Goal: Task Accomplishment & Management: Manage account settings

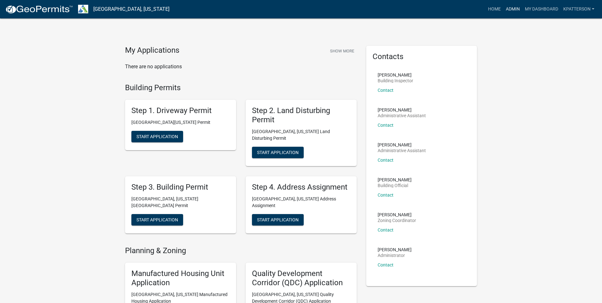
click at [504, 9] on link "Admin" at bounding box center [512, 9] width 19 height 12
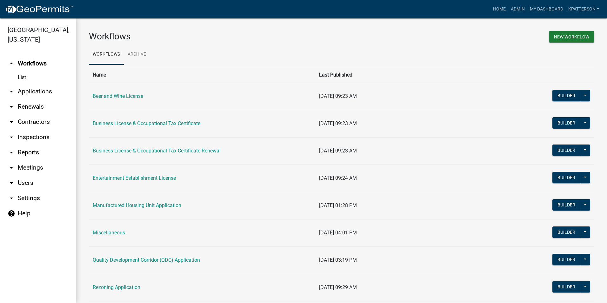
click at [34, 145] on link "arrow_drop_down Reports" at bounding box center [38, 152] width 76 height 15
select select "0: null"
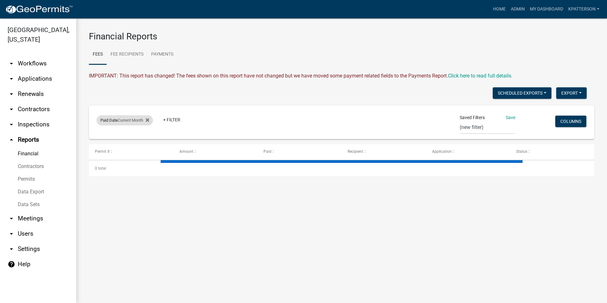
click at [119, 121] on div "Paid Date Current Month" at bounding box center [124, 120] width 56 height 10
click at [121, 145] on select "Today Yesterday Current Week Previous Week Current Month Last Month Current Cal…" at bounding box center [125, 143] width 63 height 13
select select "custom"
click at [102, 137] on select "Today Yesterday Current Week Previous Week Current Month Last Month Current Cal…" at bounding box center [125, 143] width 63 height 13
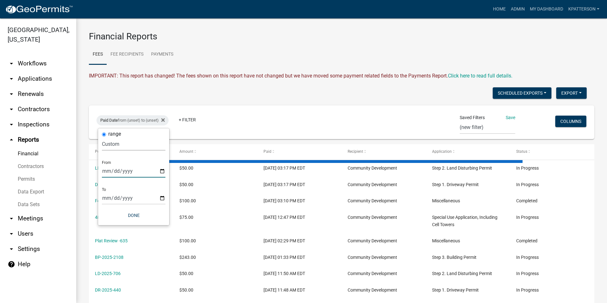
click at [161, 171] on input "date" at bounding box center [133, 170] width 63 height 13
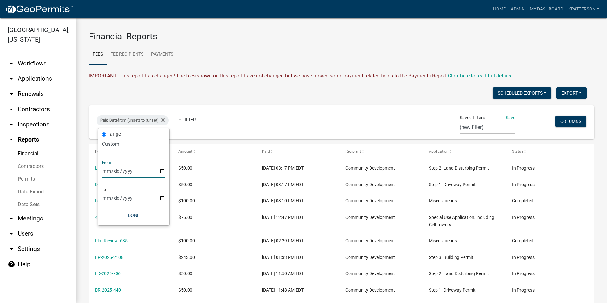
type input "2025-09-15"
click at [165, 198] on input "date" at bounding box center [137, 197] width 63 height 13
type input "2025-09-21"
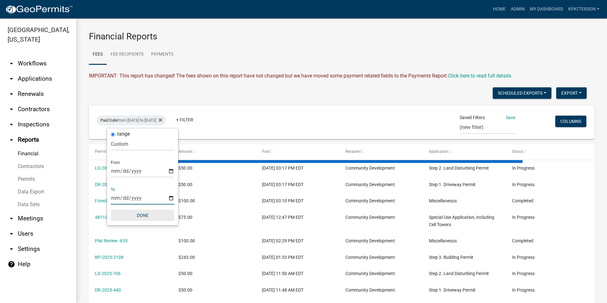
click at [145, 216] on button "Done" at bounding box center [142, 214] width 63 height 11
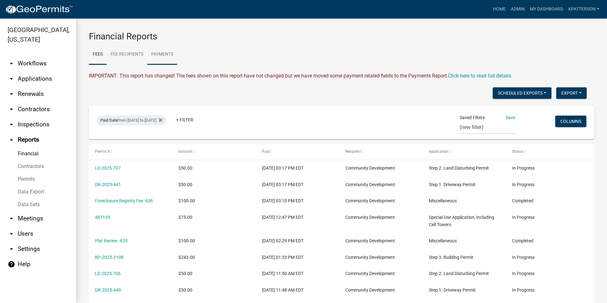
click at [167, 52] on link "Payments" at bounding box center [162, 54] width 30 height 20
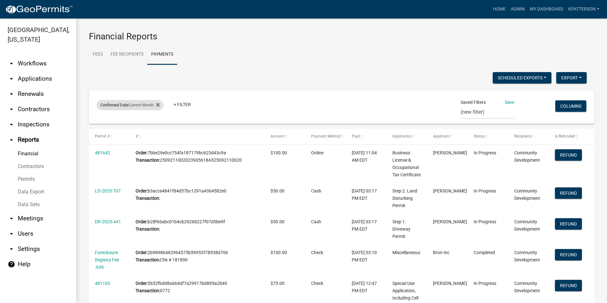
click at [125, 105] on span "Confirmed Date" at bounding box center [114, 104] width 28 height 5
click at [125, 129] on select "Today Yesterday Current Week Previous Week Current Month Last Month Current Cal…" at bounding box center [131, 128] width 63 height 13
select select "custom"
click at [107, 122] on select "Today Yesterday Current Week Previous Week Current Month Last Month Current Cal…" at bounding box center [131, 128] width 63 height 13
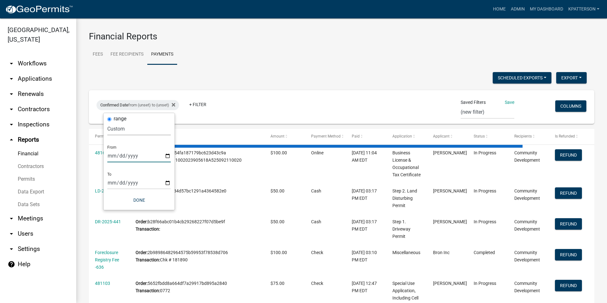
click at [167, 155] on input "date" at bounding box center [138, 155] width 63 height 13
type input "2025-09-15"
click at [141, 185] on input "date" at bounding box center [143, 182] width 63 height 13
click at [174, 181] on input "date" at bounding box center [143, 182] width 63 height 13
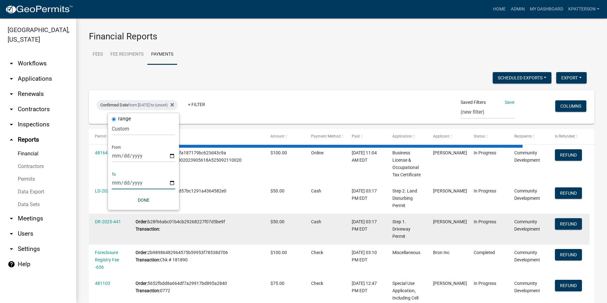
type input "2025-09-21"
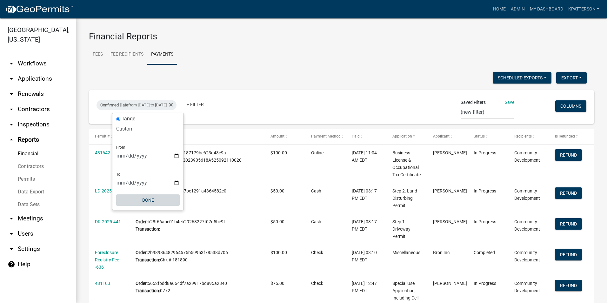
click at [147, 201] on button "Done" at bounding box center [147, 199] width 63 height 11
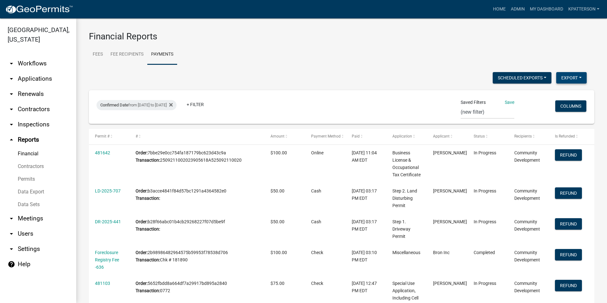
click at [576, 79] on button "Export" at bounding box center [571, 77] width 30 height 11
click at [549, 97] on button "Excel Format (.xlsx)" at bounding box center [556, 94] width 59 height 15
click at [164, 102] on div "Confirmed Date from 09/15/2025 to 09/21/2025" at bounding box center [136, 105] width 80 height 10
select select "custom"
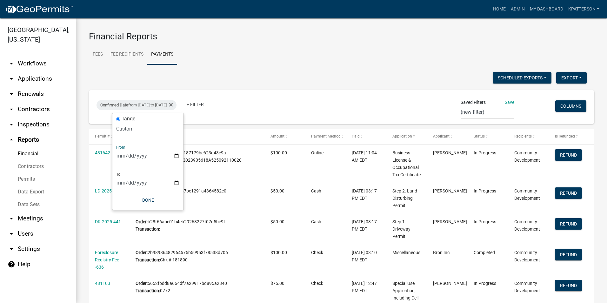
click at [178, 155] on input "2025-09-15" at bounding box center [147, 155] width 63 height 13
click at [302, 38] on h3 "Financial Reports" at bounding box center [341, 36] width 505 height 11
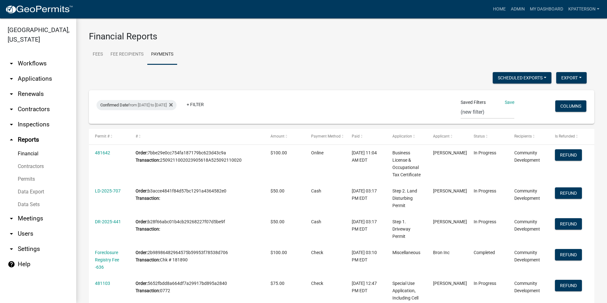
drag, startPoint x: 162, startPoint y: 114, endPoint x: 259, endPoint y: 48, distance: 117.8
click at [259, 47] on ul "Fees Fee Recipients Payments" at bounding box center [341, 54] width 505 height 20
click at [34, 56] on link "arrow_drop_down Workflows" at bounding box center [38, 63] width 76 height 15
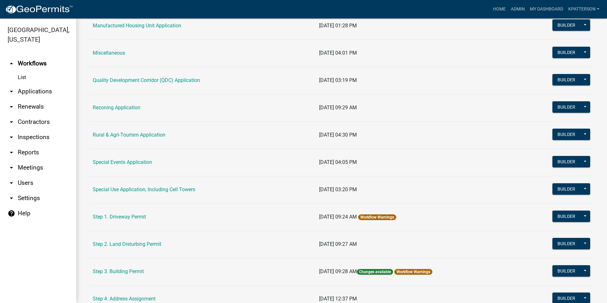
scroll to position [190, 0]
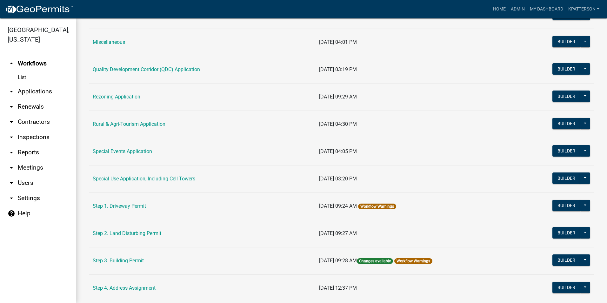
drag, startPoint x: 125, startPoint y: 259, endPoint x: 129, endPoint y: 256, distance: 4.5
click at [126, 258] on link "Step 3. Building Permit" at bounding box center [118, 260] width 51 height 6
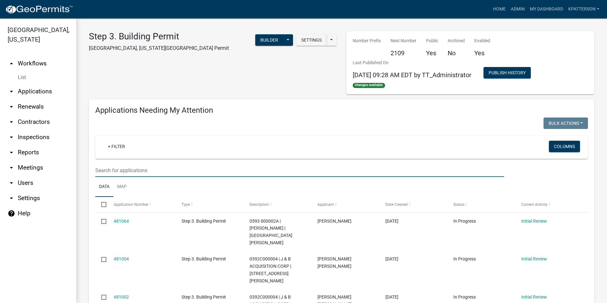
paste input "479831"
type input "479831"
click at [33, 84] on link "arrow_drop_down Applications" at bounding box center [38, 91] width 76 height 15
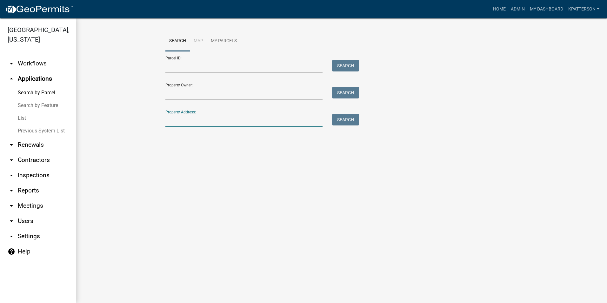
click at [205, 121] on input "Property Address:" at bounding box center [243, 120] width 157 height 13
type input "84 morning"
click at [340, 118] on button "Search" at bounding box center [345, 119] width 27 height 11
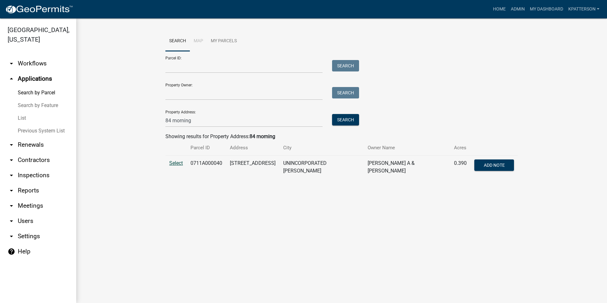
click at [174, 164] on span "Select" at bounding box center [176, 163] width 14 height 6
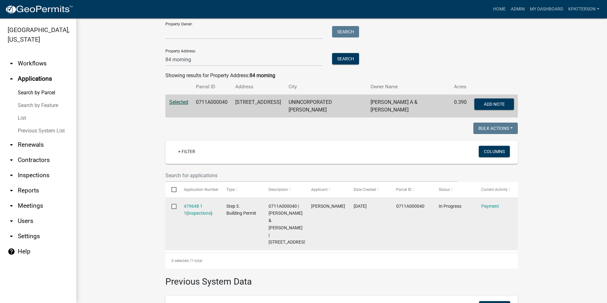
scroll to position [63, 0]
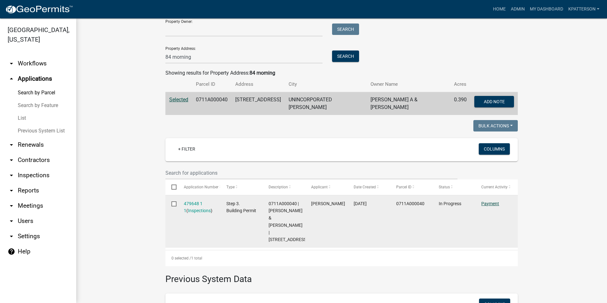
click at [484, 201] on link "Payment" at bounding box center [490, 203] width 18 height 5
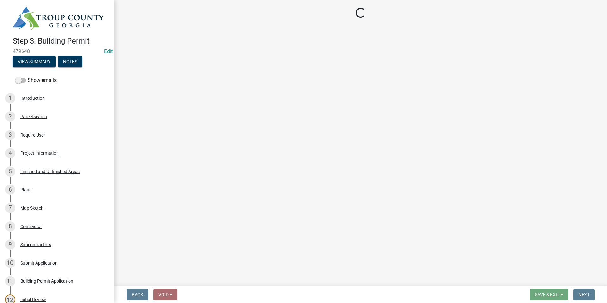
select select "3: 3"
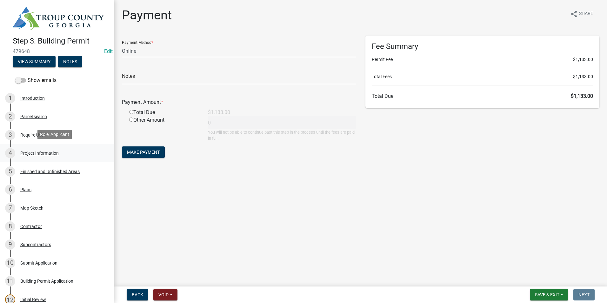
click at [67, 152] on div "4 Project Information" at bounding box center [54, 153] width 99 height 10
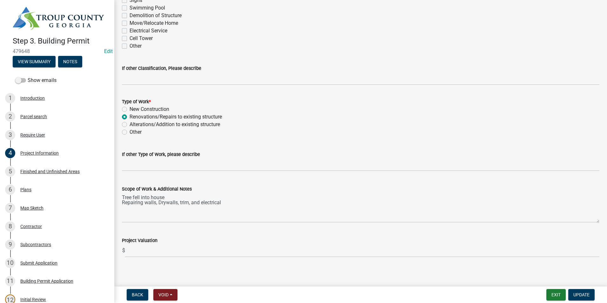
scroll to position [579, 0]
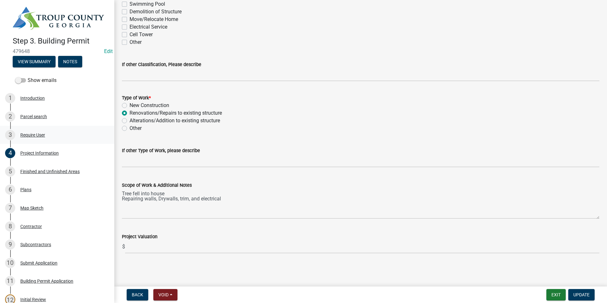
click at [59, 135] on div "3 Require User" at bounding box center [54, 135] width 99 height 10
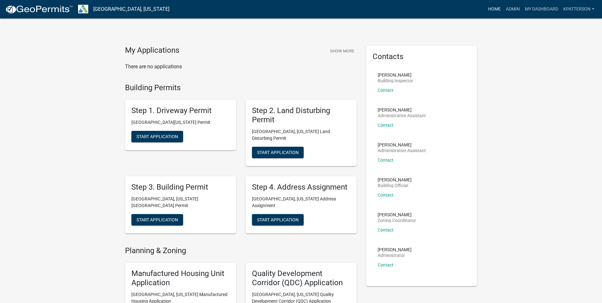
click at [497, 7] on link "Home" at bounding box center [494, 9] width 18 height 12
click at [508, 10] on link "Admin" at bounding box center [512, 9] width 19 height 12
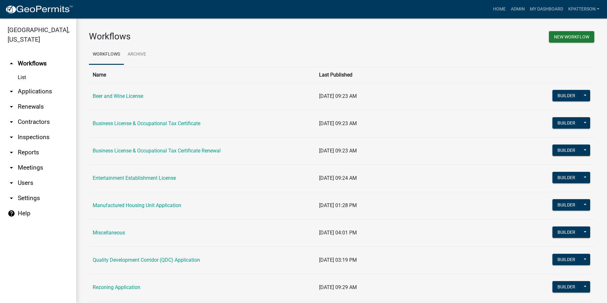
click at [50, 84] on link "arrow_drop_down Applications" at bounding box center [38, 91] width 76 height 15
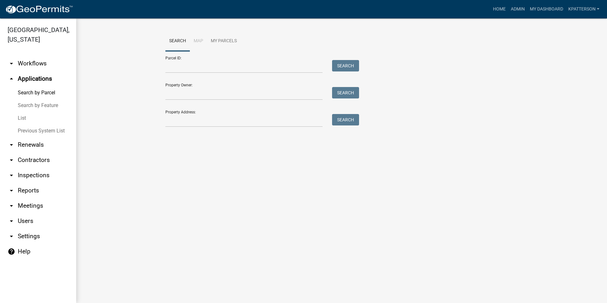
click at [30, 56] on link "arrow_drop_down Workflows" at bounding box center [38, 63] width 76 height 15
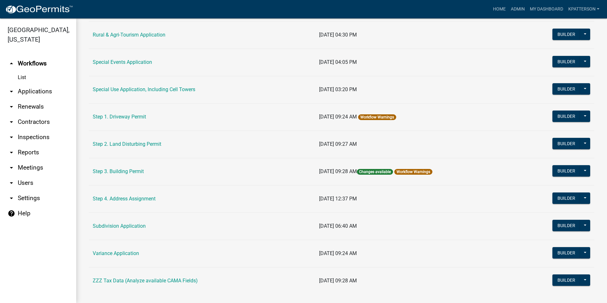
scroll to position [286, 0]
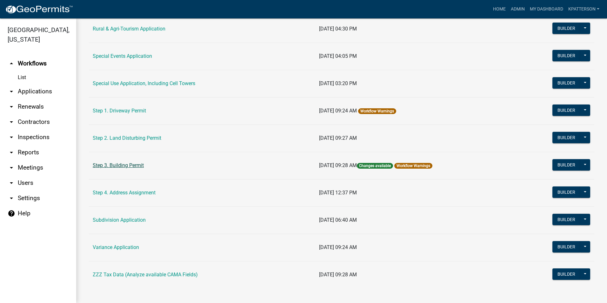
click at [124, 166] on link "Step 3. Building Permit" at bounding box center [118, 165] width 51 height 6
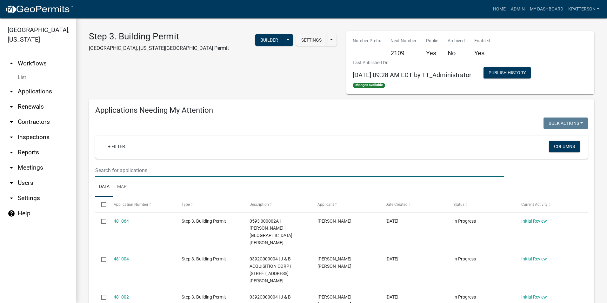
paste input "479831"
type input "479831"
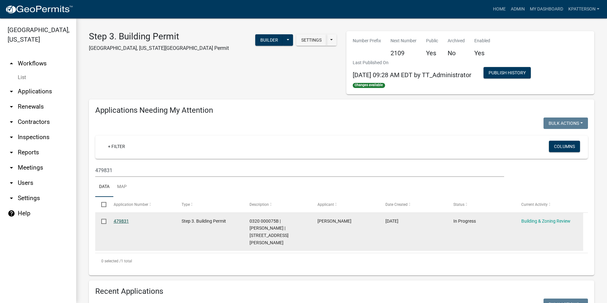
click at [119, 218] on link "479831" at bounding box center [121, 220] width 15 height 5
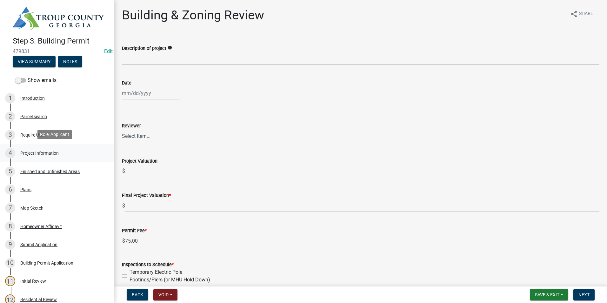
click at [63, 154] on div "4 Project Information" at bounding box center [54, 153] width 99 height 10
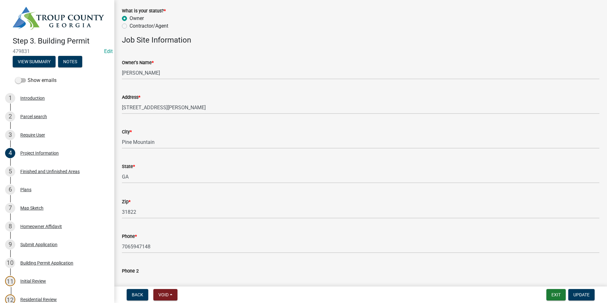
scroll to position [32, 0]
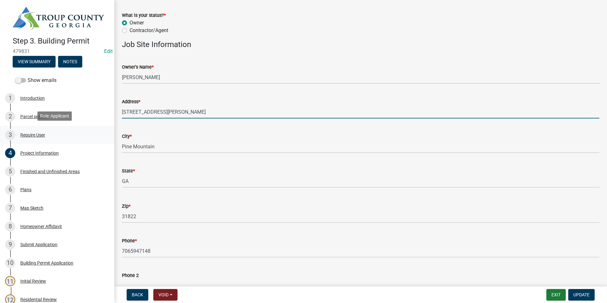
drag, startPoint x: 158, startPoint y: 113, endPoint x: 91, endPoint y: 134, distance: 69.7
click at [91, 134] on div "Step 3. Building Permit 479831 Edit View Summary Notes Show emails 1 Introducti…" at bounding box center [303, 151] width 607 height 303
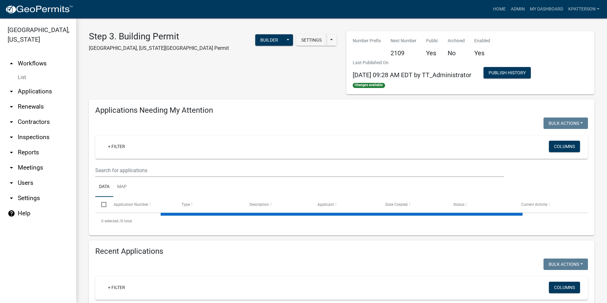
click at [41, 84] on link "arrow_drop_down Applications" at bounding box center [38, 91] width 76 height 15
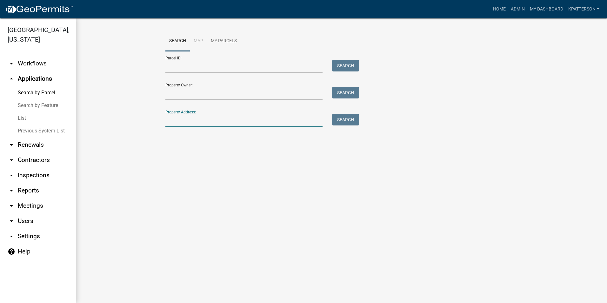
paste input "355 TUCKER RD"
type input "355 TUCKER RD"
click at [339, 121] on button "Search" at bounding box center [345, 119] width 27 height 11
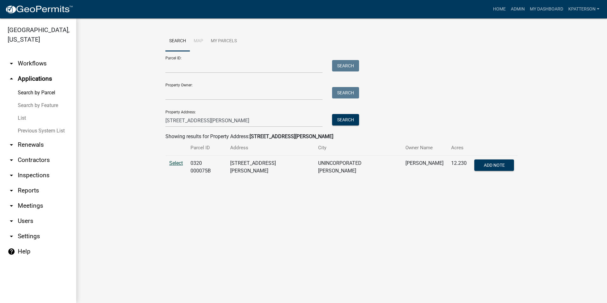
click at [174, 160] on span "Select" at bounding box center [176, 163] width 14 height 6
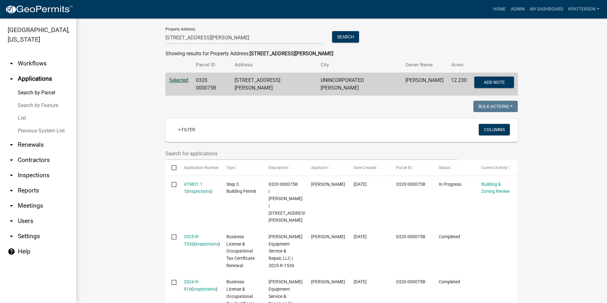
scroll to position [115, 0]
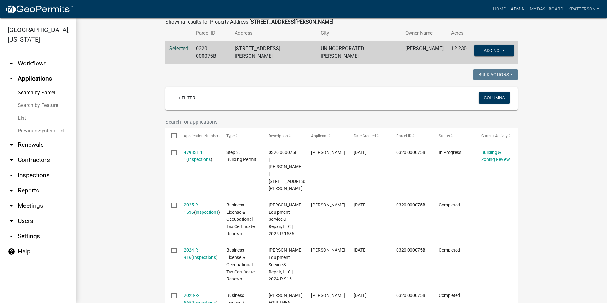
click at [522, 10] on link "Admin" at bounding box center [517, 9] width 19 height 12
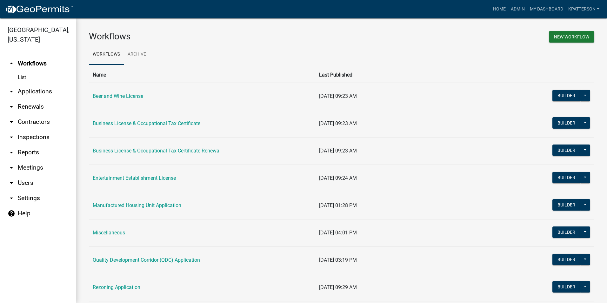
click at [44, 84] on link "arrow_drop_down Applications" at bounding box center [38, 91] width 76 height 15
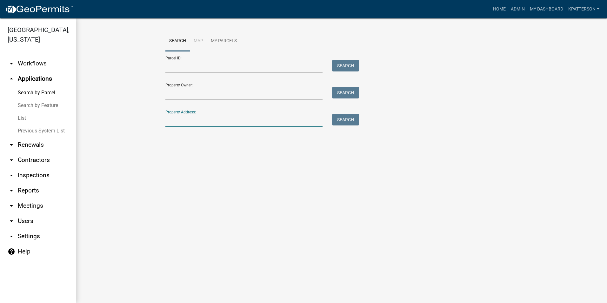
click at [181, 122] on input "Property Address:" at bounding box center [243, 120] width 157 height 13
type input "355 TUCKER RD"
click at [348, 121] on button "Search" at bounding box center [345, 119] width 27 height 11
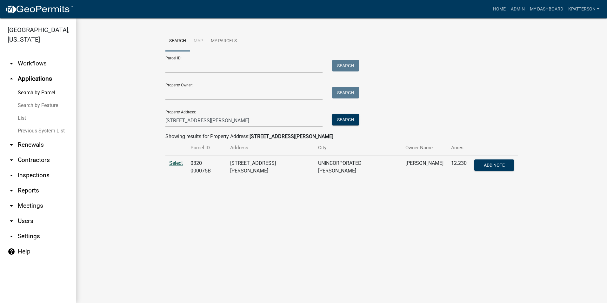
click at [173, 164] on span "Select" at bounding box center [176, 163] width 14 height 6
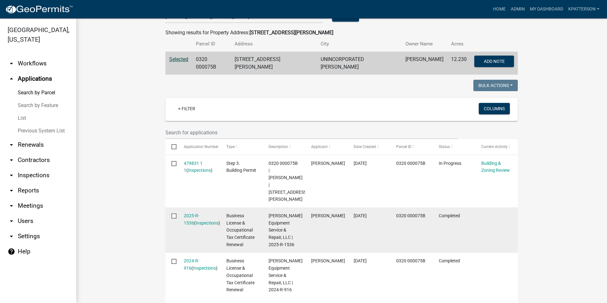
scroll to position [115, 0]
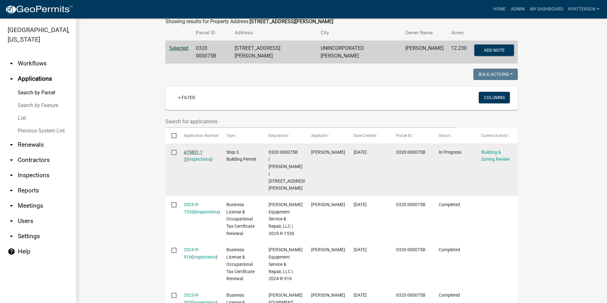
click at [189, 149] on link "479831 1 1" at bounding box center [193, 155] width 19 height 12
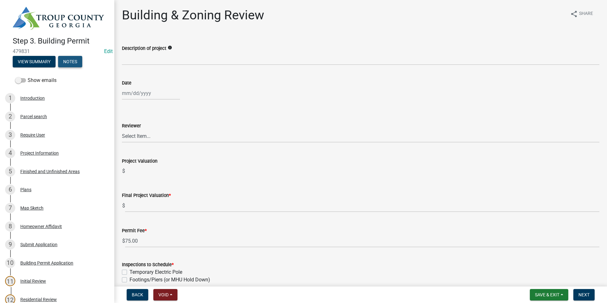
click at [68, 61] on button "Notes" at bounding box center [70, 61] width 24 height 11
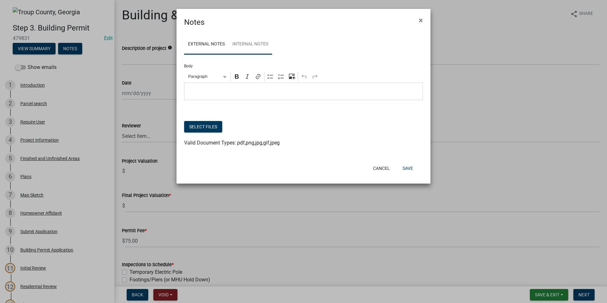
click at [244, 43] on link "Internal Notes" at bounding box center [249, 44] width 43 height 20
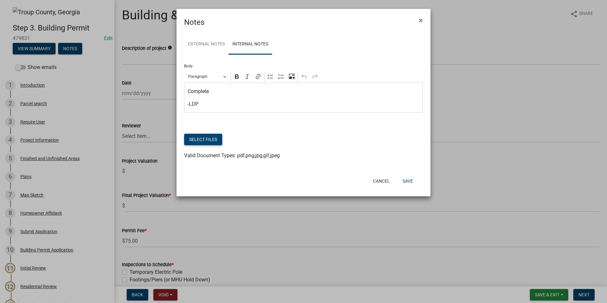
click at [209, 143] on button "Select files" at bounding box center [203, 139] width 38 height 11
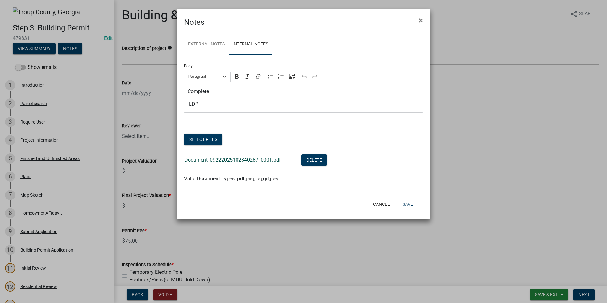
click at [240, 160] on link "Document_09222025102840287_0001.pdf" at bounding box center [232, 160] width 96 height 6
click at [411, 203] on button "Save" at bounding box center [407, 203] width 21 height 11
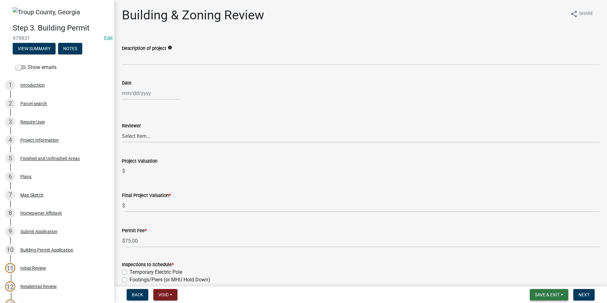
click at [546, 297] on span "Save & Exit" at bounding box center [547, 294] width 24 height 5
click at [550, 280] on button "Save & Exit" at bounding box center [542, 277] width 51 height 15
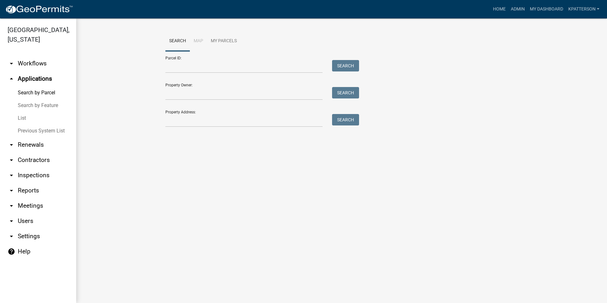
click at [41, 56] on link "arrow_drop_down Workflows" at bounding box center [38, 63] width 76 height 15
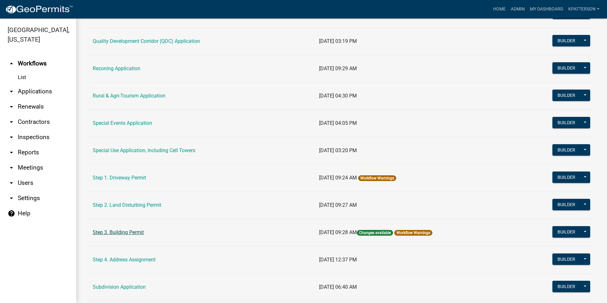
scroll to position [222, 0]
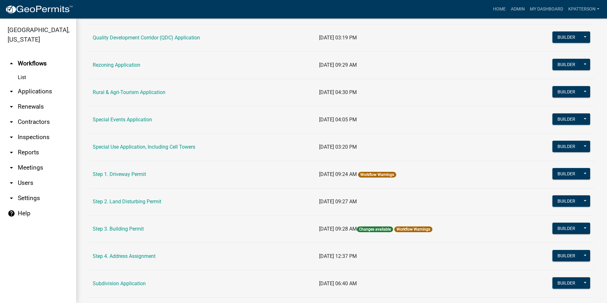
click at [130, 229] on link "Step 3. Building Permit" at bounding box center [118, 229] width 51 height 6
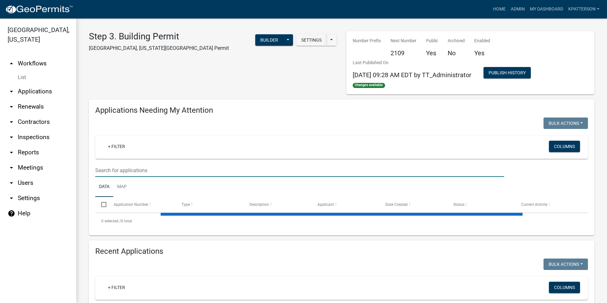
click at [121, 171] on input "text" at bounding box center [299, 170] width 409 height 13
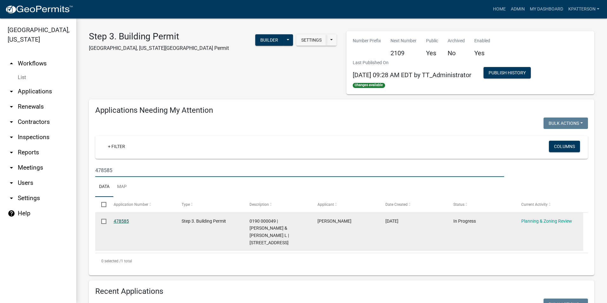
type input "478585"
click at [115, 219] on link "478585" at bounding box center [121, 220] width 15 height 5
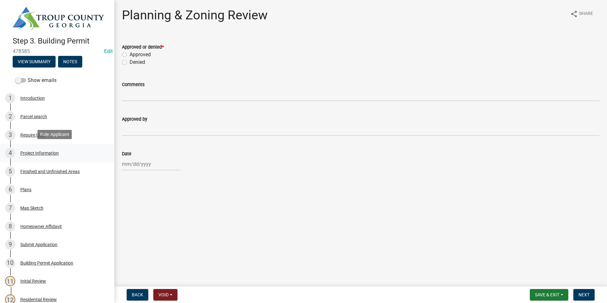
click at [52, 151] on div "Project Information" at bounding box center [39, 153] width 38 height 4
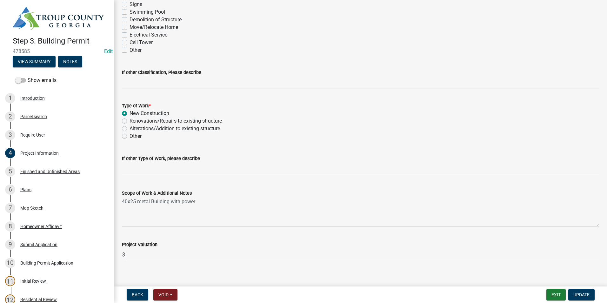
scroll to position [579, 0]
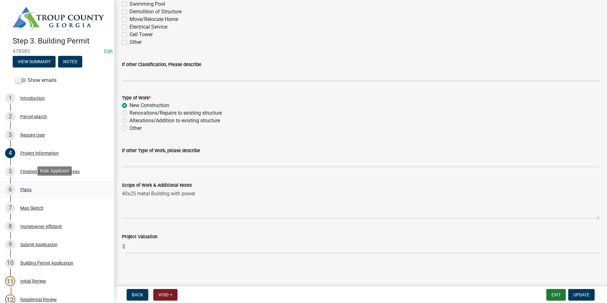
click at [65, 184] on div "6 Plans" at bounding box center [54, 189] width 99 height 10
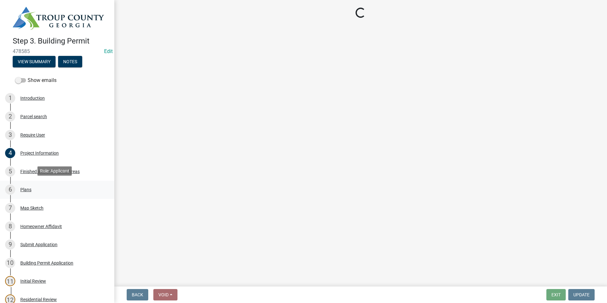
scroll to position [0, 0]
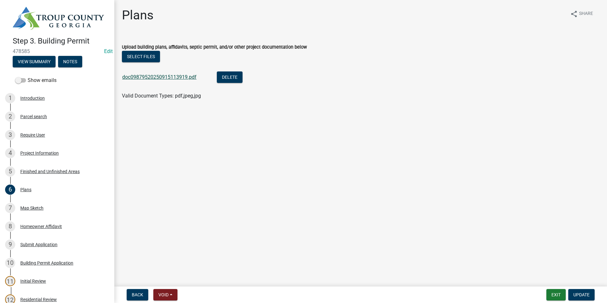
click at [134, 75] on link "doc09879520250915113919.pdf" at bounding box center [159, 77] width 74 height 6
click at [553, 294] on button "Exit" at bounding box center [555, 294] width 19 height 11
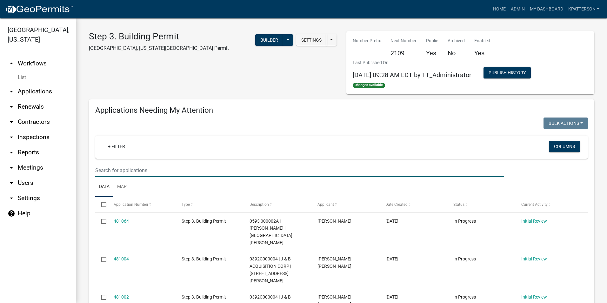
click at [179, 166] on input "text" at bounding box center [299, 170] width 409 height 13
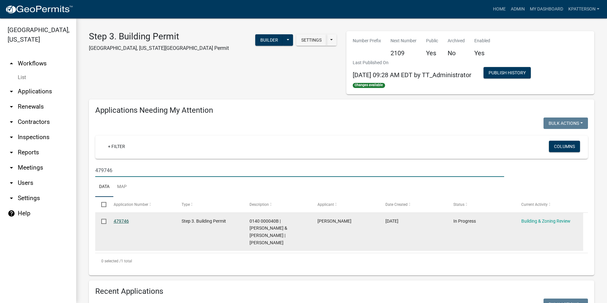
type input "479746"
click at [120, 220] on link "479746" at bounding box center [121, 220] width 15 height 5
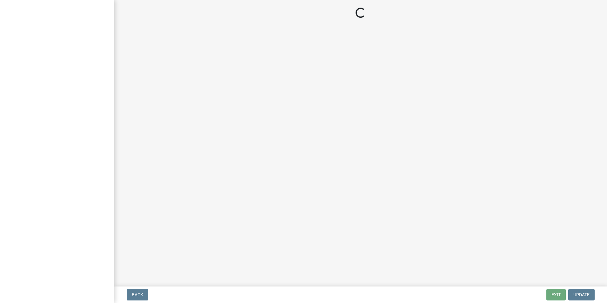
select select "d688b2a4-394c-4e7e-bf27-4f07b97f5404"
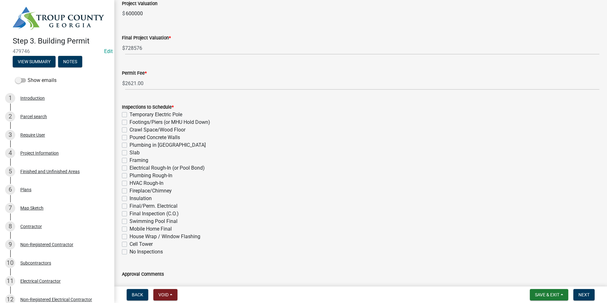
scroll to position [159, 0]
click at [69, 149] on div "4 Project Information" at bounding box center [54, 153] width 99 height 10
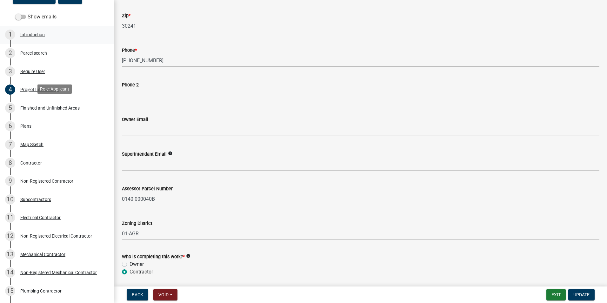
scroll to position [32, 0]
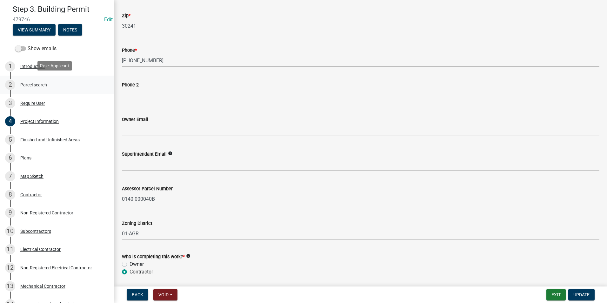
click at [43, 85] on div "Parcel search" at bounding box center [33, 84] width 27 height 4
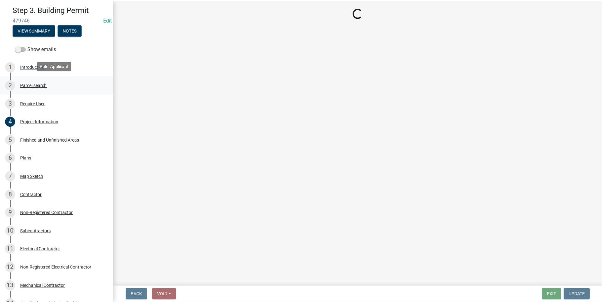
scroll to position [0, 0]
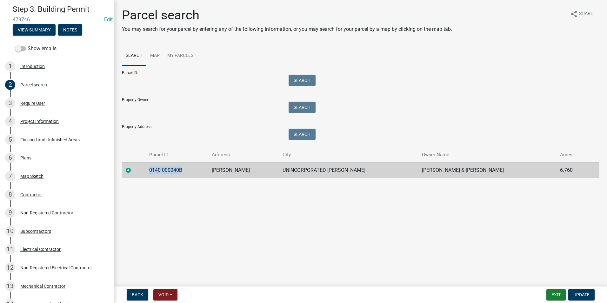
drag, startPoint x: 186, startPoint y: 168, endPoint x: 145, endPoint y: 174, distance: 41.1
click at [145, 174] on tr "0140 000040B STOVALL RD UNINCORPORATED TROUP WHITLOW JOHN H & KAYLEIGH R WHITLO…" at bounding box center [360, 170] width 477 height 16
drag, startPoint x: 145, startPoint y: 174, endPoint x: 174, endPoint y: 169, distance: 29.5
copy td "0140 000040B"
click at [55, 99] on div "3 Require User" at bounding box center [54, 103] width 99 height 10
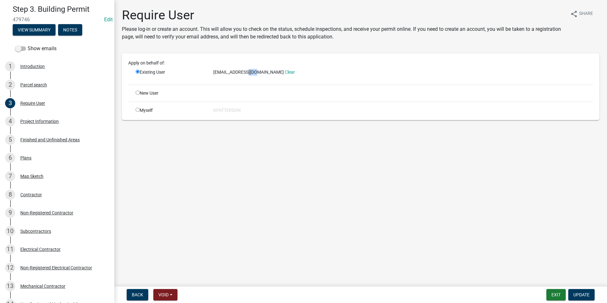
drag, startPoint x: 252, startPoint y: 72, endPoint x: 244, endPoint y: 75, distance: 7.9
click at [244, 75] on span "genet@bellsouth.net" at bounding box center [248, 71] width 70 height 5
click at [242, 75] on div "genet@bellsouth.net Clear" at bounding box center [402, 72] width 379 height 7
drag, startPoint x: 252, startPoint y: 72, endPoint x: 213, endPoint y: 75, distance: 39.2
click at [213, 75] on div "genet@bellsouth.net Clear" at bounding box center [402, 72] width 379 height 7
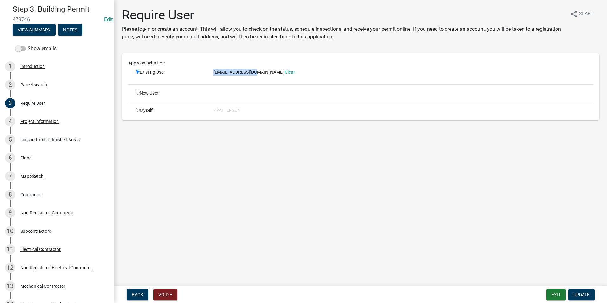
drag, startPoint x: 213, startPoint y: 75, endPoint x: 230, endPoint y: 72, distance: 17.2
copy span "genet@bellsouth.ne"
click at [211, 142] on main "Require User Please log-in or create an account. This will allow you to check o…" at bounding box center [360, 142] width 492 height 284
click at [66, 126] on link "4 Project Information" at bounding box center [57, 121] width 114 height 18
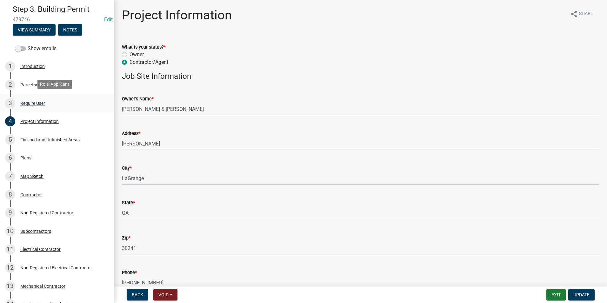
click at [43, 102] on div "Require User" at bounding box center [32, 103] width 25 height 4
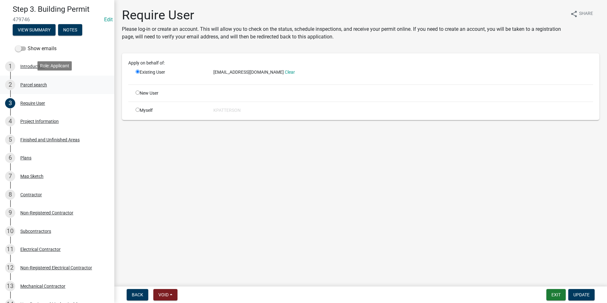
drag, startPoint x: 65, startPoint y: 70, endPoint x: 64, endPoint y: 80, distance: 9.5
click at [64, 80] on div "2 Parcel search" at bounding box center [54, 85] width 99 height 10
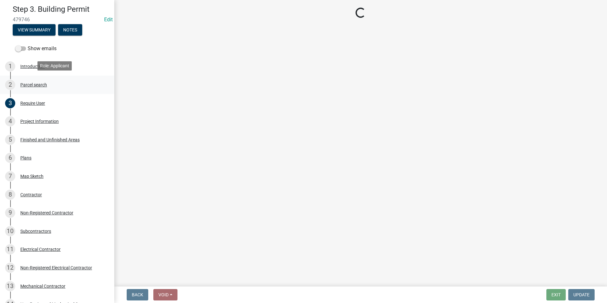
click at [55, 88] on div "2 Parcel search" at bounding box center [54, 85] width 99 height 10
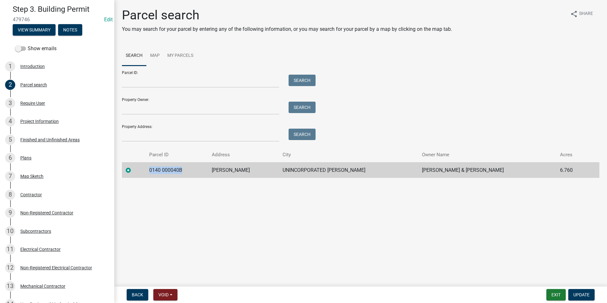
click at [150, 177] on td "0140 000040B" at bounding box center [176, 170] width 63 height 16
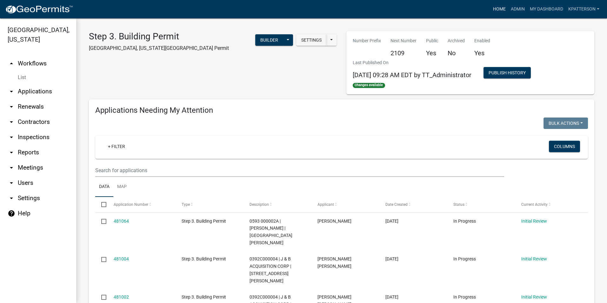
click at [504, 8] on link "Home" at bounding box center [499, 9] width 18 height 12
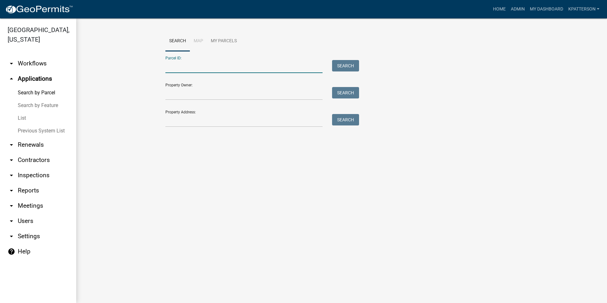
paste input "0140 000040B"
type input "0140 000040B"
click at [354, 67] on button "Search" at bounding box center [345, 65] width 27 height 11
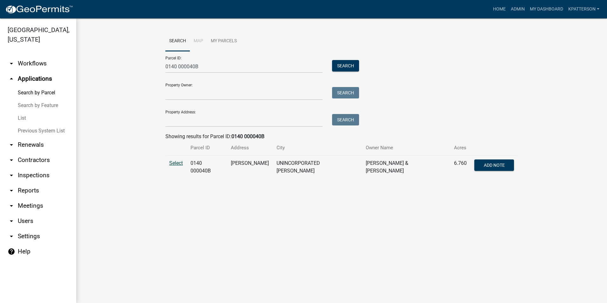
click at [173, 163] on span "Select" at bounding box center [176, 163] width 14 height 6
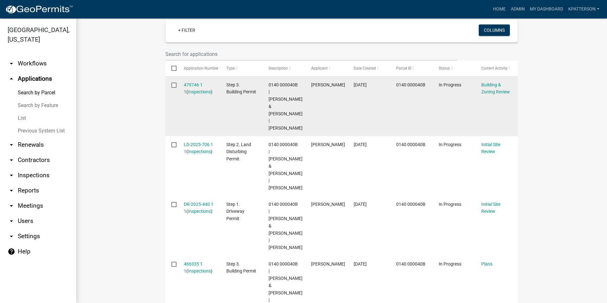
scroll to position [190, 0]
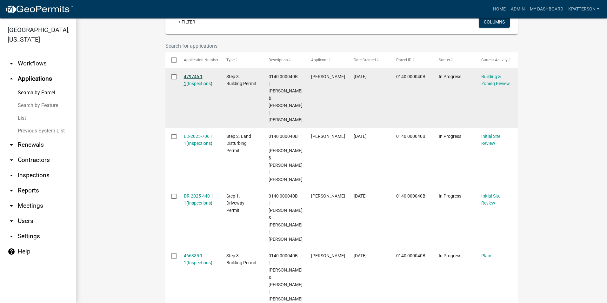
click at [197, 74] on link "479746 1 1" at bounding box center [193, 80] width 19 height 12
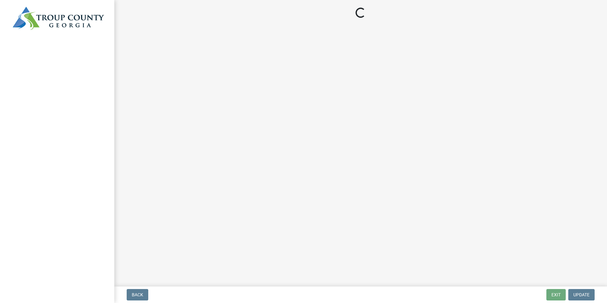
select select "d688b2a4-394c-4e7e-bf27-4f07b97f5404"
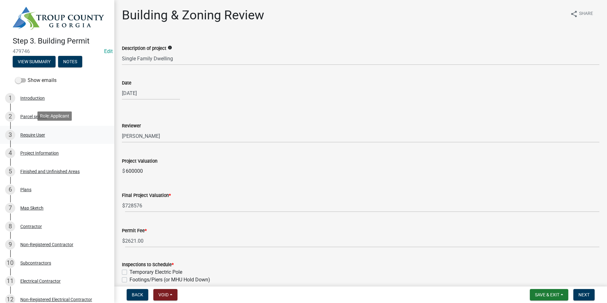
click at [70, 134] on div "3 Require User" at bounding box center [54, 135] width 99 height 10
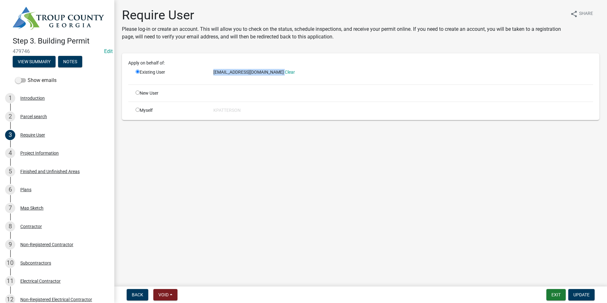
drag, startPoint x: 213, startPoint y: 71, endPoint x: 255, endPoint y: 76, distance: 42.4
click at [255, 76] on div "genet@bellsouth.net Clear" at bounding box center [402, 74] width 389 height 10
drag, startPoint x: 255, startPoint y: 76, endPoint x: 249, endPoint y: 71, distance: 7.5
copy div "genet@bellsouth.net"
click at [79, 151] on div "4 Project Information" at bounding box center [54, 153] width 99 height 10
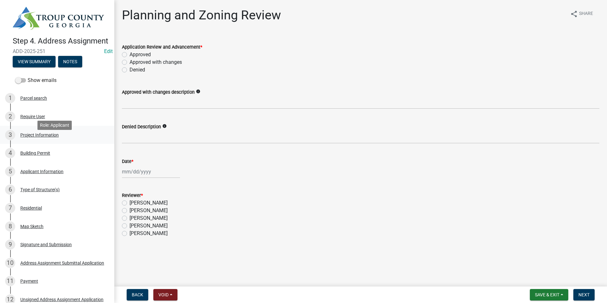
click at [67, 139] on div "3 Project Information" at bounding box center [54, 135] width 99 height 10
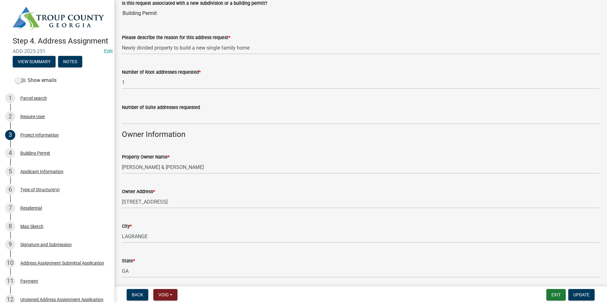
scroll to position [189, 0]
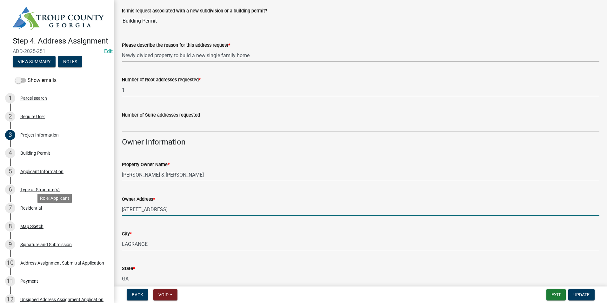
drag, startPoint x: 175, startPoint y: 210, endPoint x: 112, endPoint y: 213, distance: 62.9
click at [102, 218] on div "Step 4. Address Assignment ADD-2025-251 Edit View Summary Notes Show emails 1 P…" at bounding box center [303, 151] width 607 height 303
click at [571, 296] on button "Update" at bounding box center [581, 294] width 26 height 11
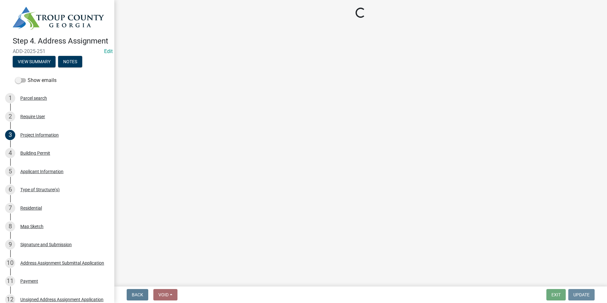
scroll to position [0, 0]
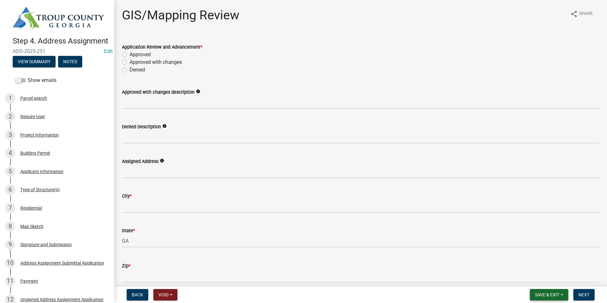
click at [537, 295] on span "Save & Exit" at bounding box center [547, 294] width 24 height 5
click at [539, 280] on button "Save & Exit" at bounding box center [542, 277] width 51 height 15
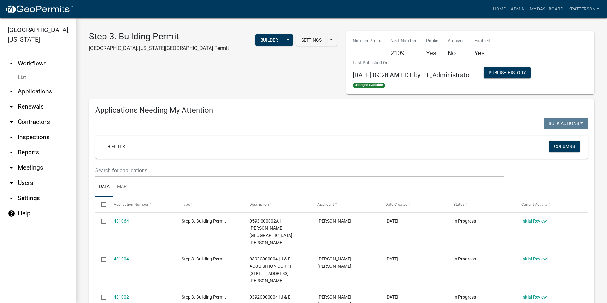
click at [28, 84] on link "arrow_drop_down Applications" at bounding box center [38, 91] width 76 height 15
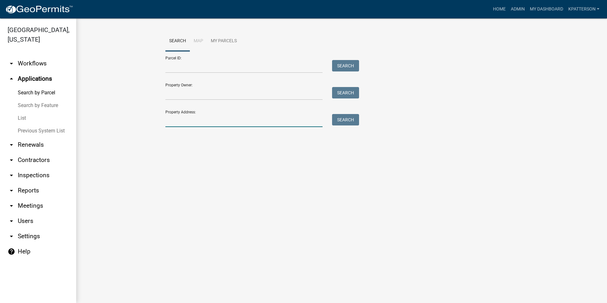
click at [220, 117] on input "Property Address:" at bounding box center [243, 120] width 157 height 13
type input "15 FISH CP"
click at [350, 121] on button "Search" at bounding box center [345, 119] width 27 height 11
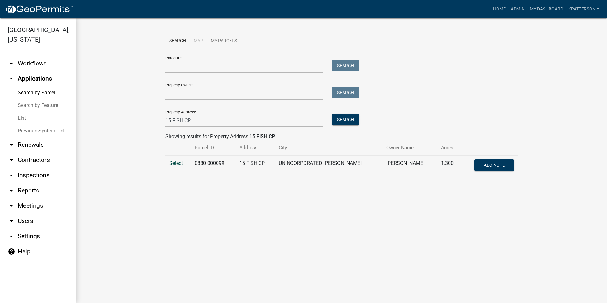
click at [181, 163] on span "Select" at bounding box center [176, 163] width 14 height 6
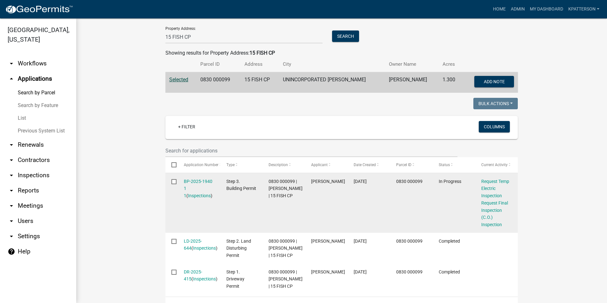
scroll to position [95, 0]
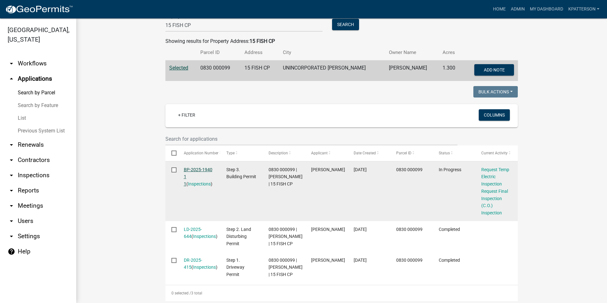
click at [188, 169] on link "BP-2025-1940 1 1" at bounding box center [198, 177] width 29 height 20
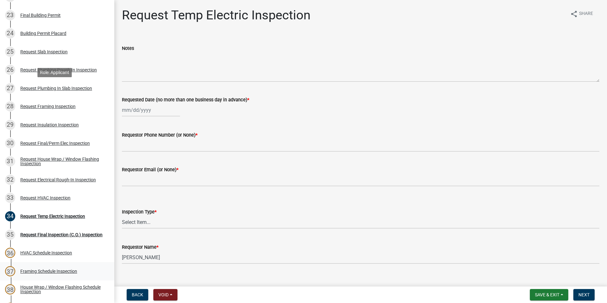
scroll to position [508, 0]
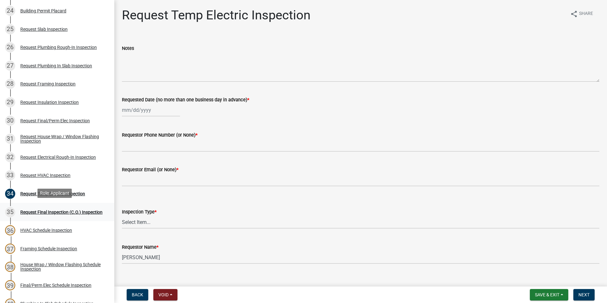
click at [52, 215] on div "35 Request Final Inspection (C.O.) Inspection" at bounding box center [54, 212] width 99 height 10
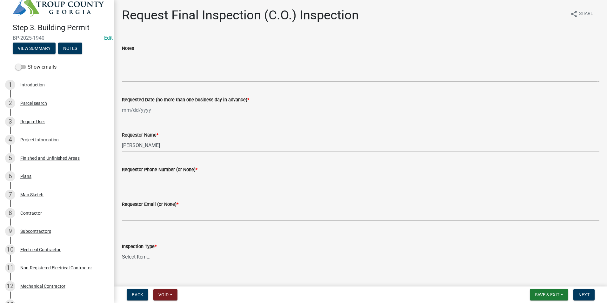
scroll to position [0, 0]
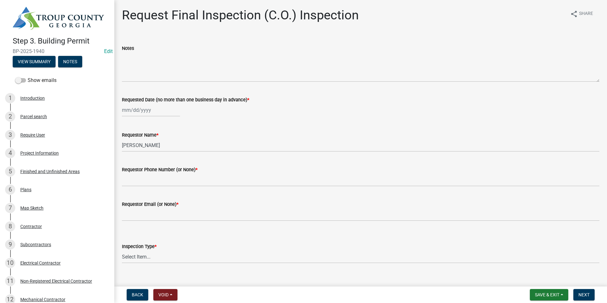
select select "9"
select select "2025"
click at [149, 109] on div "Jan Feb Mar Apr May Jun Jul Aug Sep Oct Nov Dec 1525 1526 1527 1528 1529 1530 1…" at bounding box center [151, 109] width 58 height 13
click at [130, 174] on div "22" at bounding box center [128, 174] width 10 height 10
type input "[DATE]"
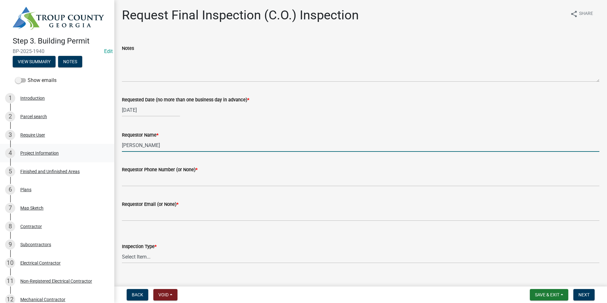
drag, startPoint x: 172, startPoint y: 139, endPoint x: 93, endPoint y: 142, distance: 78.8
click at [94, 149] on div "Step 3. Building Permit BP-2025-1940 Edit View Summary Notes Show emails 1 Intr…" at bounding box center [303, 151] width 607 height 303
type input "Blake - BC Stone"
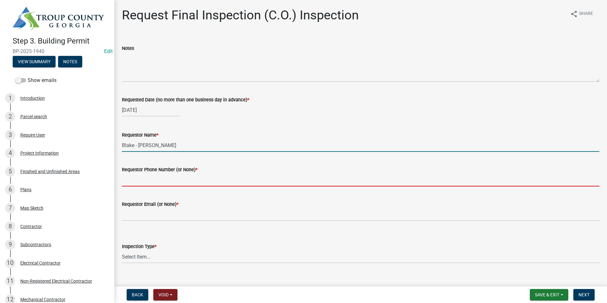
click at [155, 182] on input "Requestor Phone Number (or None) *" at bounding box center [360, 179] width 477 height 13
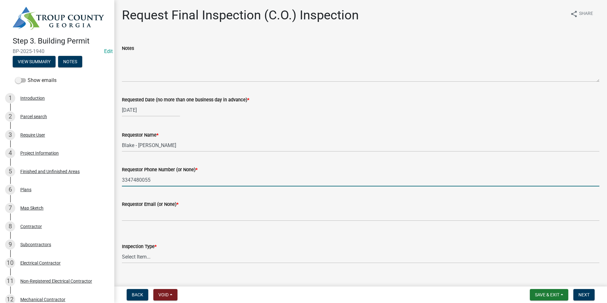
type input "3347480055"
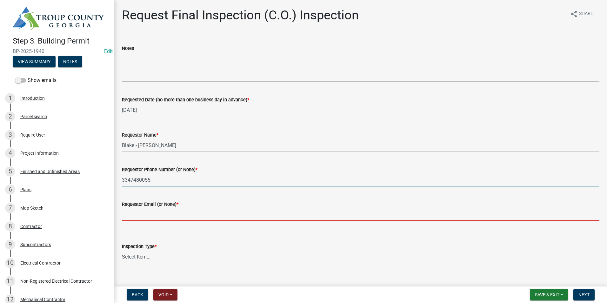
click at [190, 212] on input "Requestor Email (or None) *" at bounding box center [360, 214] width 477 height 13
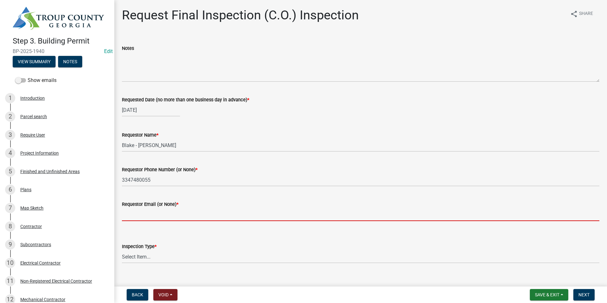
type input "none"
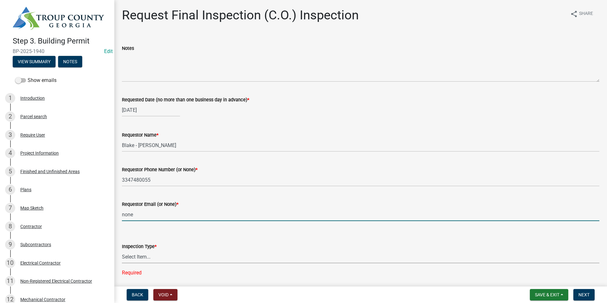
click at [165, 254] on select "Select Item... Final Inspection (C.O.)" at bounding box center [360, 256] width 477 height 13
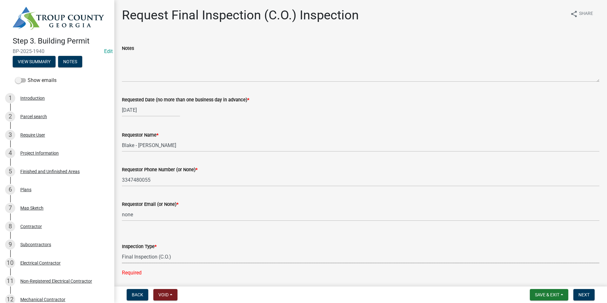
click at [122, 250] on select "Select Item... Final Inspection (C.O.)" at bounding box center [360, 256] width 477 height 13
select select "6c928486-1faa-4d04-9598-905eebfdff84"
click at [145, 106] on div "[DATE]" at bounding box center [151, 109] width 58 height 13
select select "9"
select select "2025"
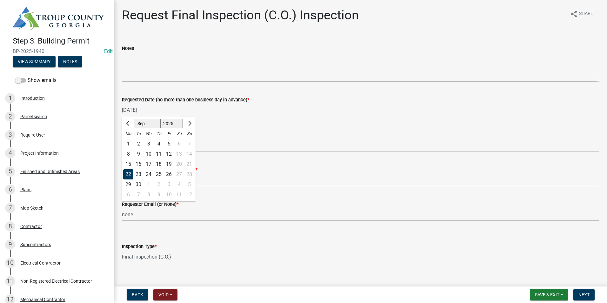
click at [138, 171] on div "23" at bounding box center [138, 174] width 10 height 10
type input "09/23/2025"
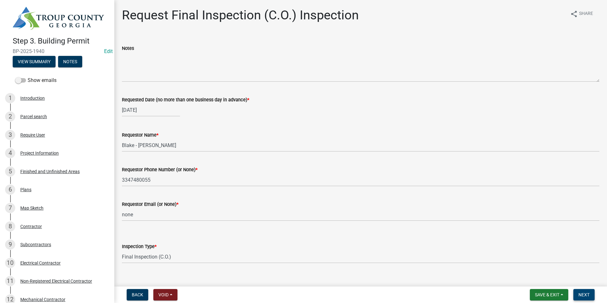
click at [590, 296] on button "Next" at bounding box center [583, 294] width 21 height 11
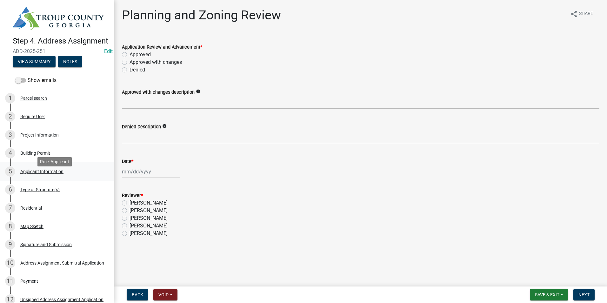
click at [52, 174] on div "Applicant Information" at bounding box center [41, 171] width 43 height 4
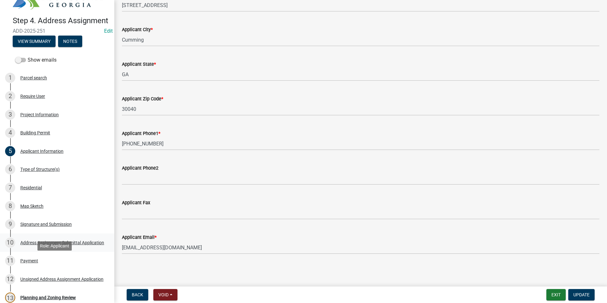
scroll to position [32, 0]
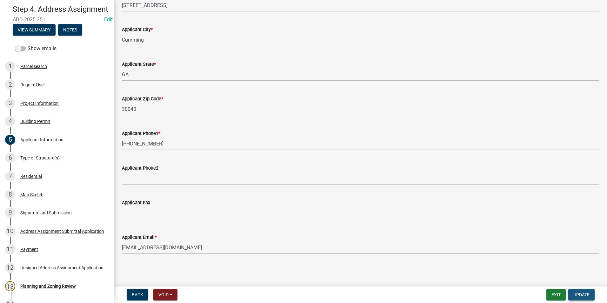
drag, startPoint x: 588, startPoint y: 292, endPoint x: 570, endPoint y: 289, distance: 18.6
click at [587, 292] on span "Update" at bounding box center [581, 294] width 16 height 5
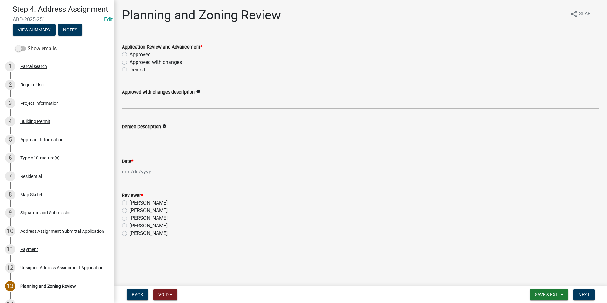
click at [124, 51] on div "Approved" at bounding box center [360, 55] width 477 height 8
click at [129, 53] on label "Approved" at bounding box center [139, 55] width 21 height 8
click at [129, 53] on input "Approved" at bounding box center [131, 53] width 4 height 4
radio input "true"
click at [129, 217] on label "Keanua Patterson" at bounding box center [148, 218] width 38 height 8
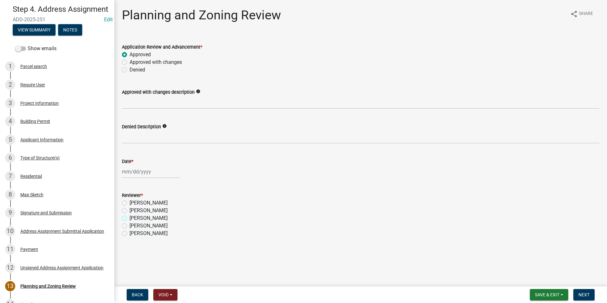
click at [129, 217] on input "Keanua Patterson" at bounding box center [131, 216] width 4 height 4
radio input "true"
select select "9"
select select "2025"
click at [131, 169] on div "Jan Feb Mar Apr May Jun Jul Aug Sep Oct Nov Dec 1525 1526 1527 1528 1529 1530 1…" at bounding box center [151, 171] width 58 height 13
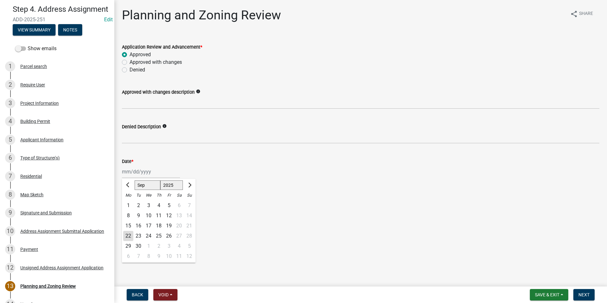
click at [127, 233] on div "22" at bounding box center [128, 236] width 10 height 10
type input "09/22/2025"
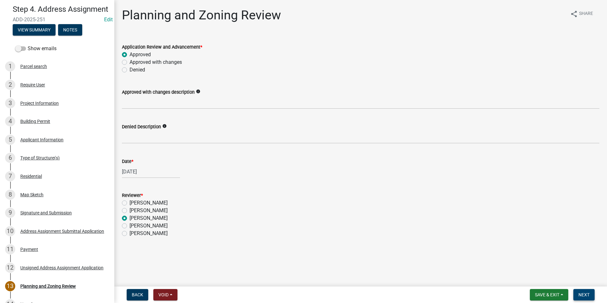
click at [589, 294] on span "Next" at bounding box center [583, 294] width 11 height 5
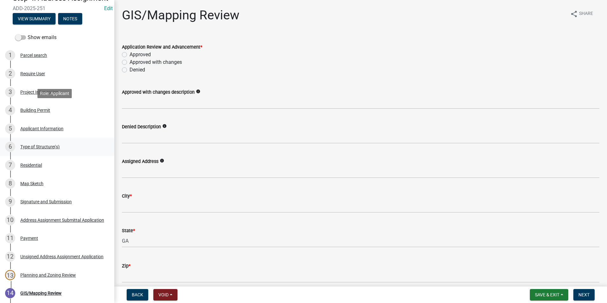
scroll to position [32, 0]
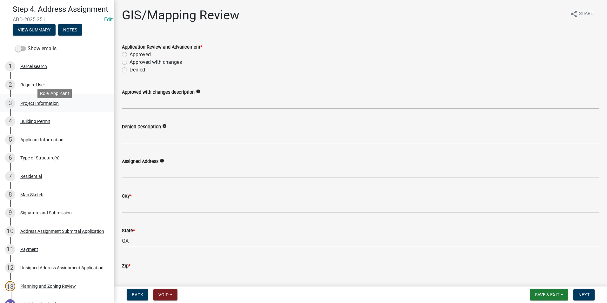
click at [49, 105] on div "Project Information" at bounding box center [39, 103] width 38 height 4
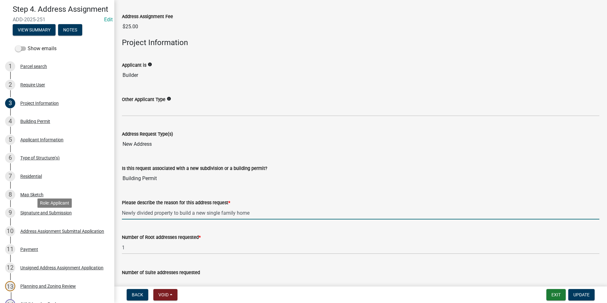
drag, startPoint x: 256, startPoint y: 213, endPoint x: 67, endPoint y: 206, distance: 188.6
click at [71, 212] on div "Step 4. Address Assignment ADD-2025-251 Edit View Summary Notes Show emails 1 P…" at bounding box center [303, 151] width 607 height 303
type input "NEW SINGLE-FAMILY DWELLING"
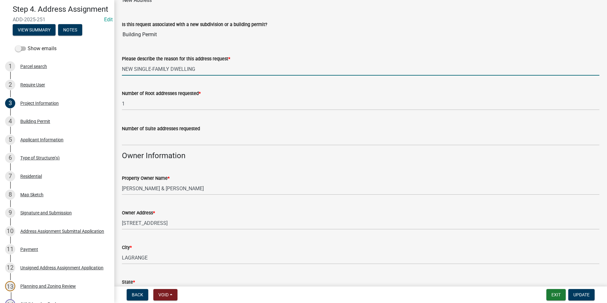
scroll to position [190, 0]
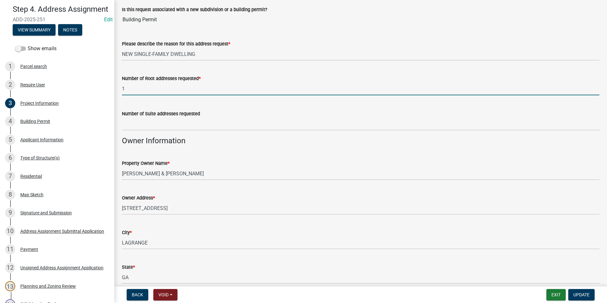
drag, startPoint x: 141, startPoint y: 90, endPoint x: 112, endPoint y: 90, distance: 28.9
click at [113, 90] on div "Step 4. Address Assignment ADD-2025-251 Edit View Summary Notes Show emails 1 P…" at bounding box center [303, 151] width 607 height 303
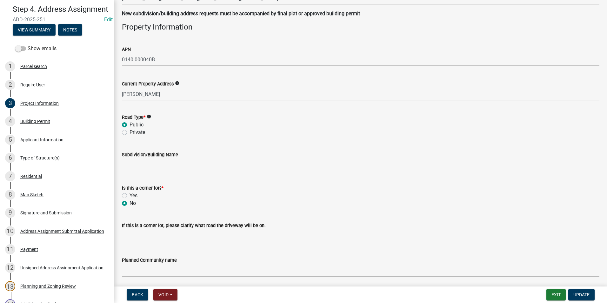
scroll to position [665, 0]
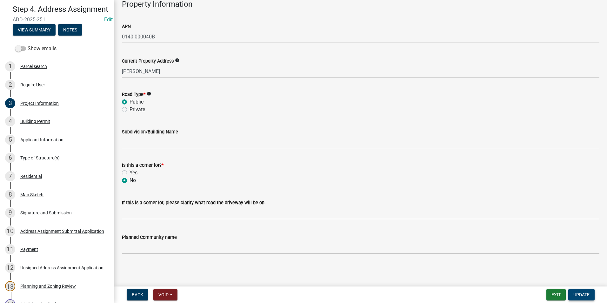
type input "0"
click at [588, 295] on span "Update" at bounding box center [581, 294] width 16 height 5
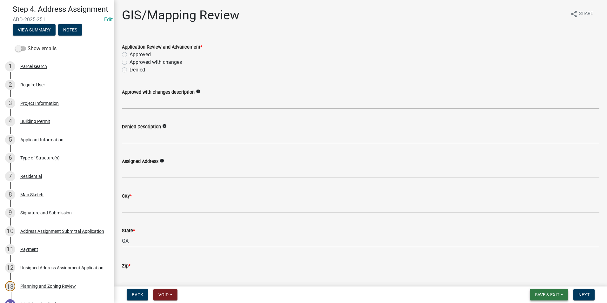
click at [555, 295] on span "Save & Exit" at bounding box center [547, 294] width 24 height 5
click at [556, 277] on button "Save & Exit" at bounding box center [542, 277] width 51 height 15
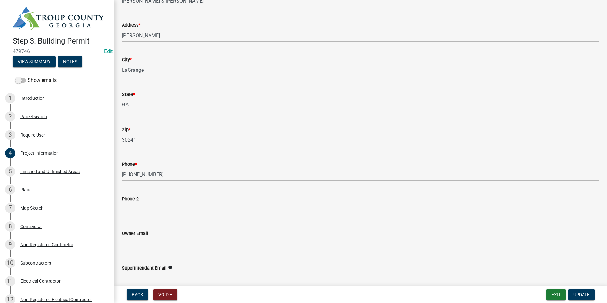
scroll to position [127, 0]
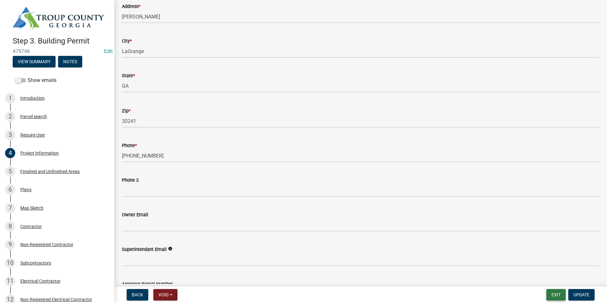
click at [562, 295] on button "Exit" at bounding box center [555, 294] width 19 height 11
